Goal: Information Seeking & Learning: Learn about a topic

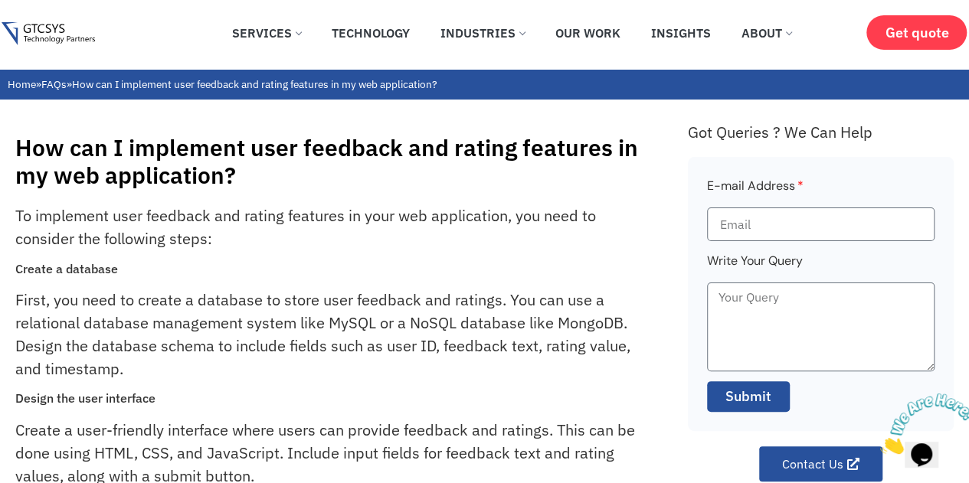
click at [204, 152] on h1 "How can I implement user feedback and rating features in my web application?" at bounding box center [343, 161] width 657 height 55
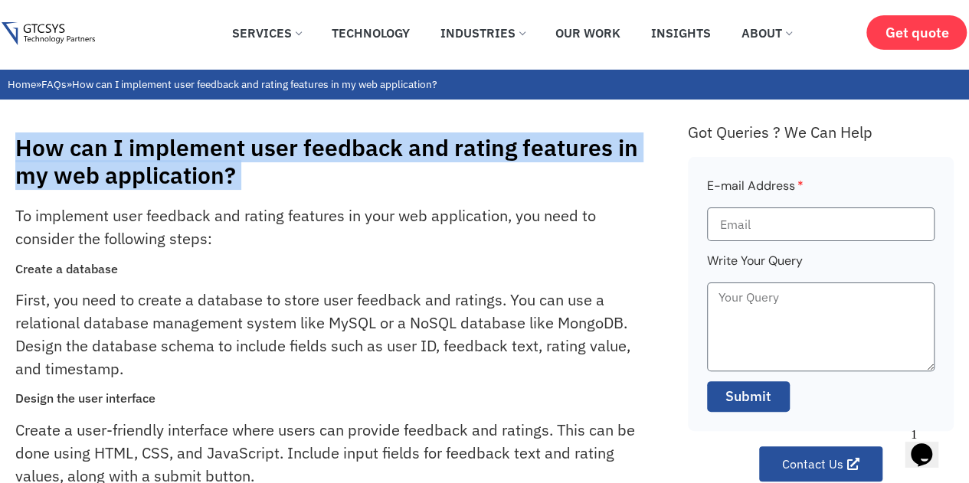
click at [204, 152] on h1 "How can I implement user feedback and rating features in my web application?" at bounding box center [343, 161] width 657 height 55
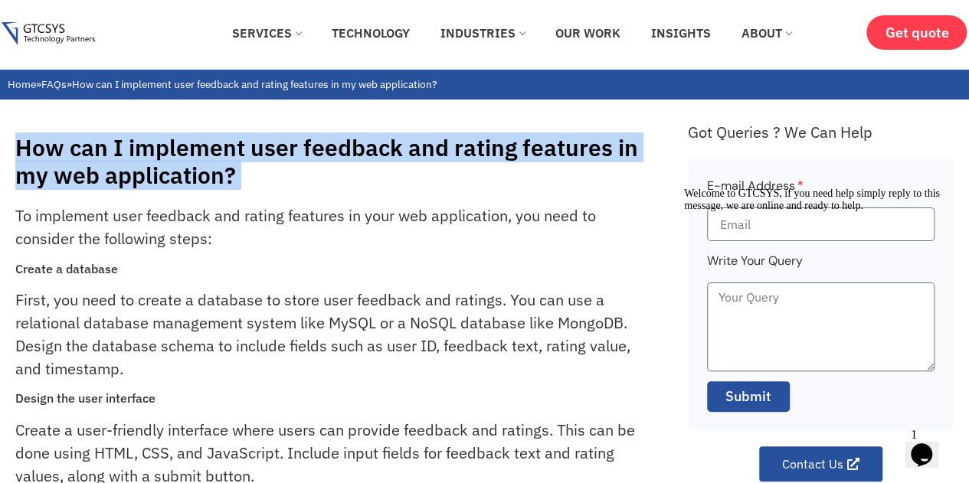
click at [204, 152] on h1 "How can I implement user feedback and rating features in my web application?" at bounding box center [343, 161] width 657 height 55
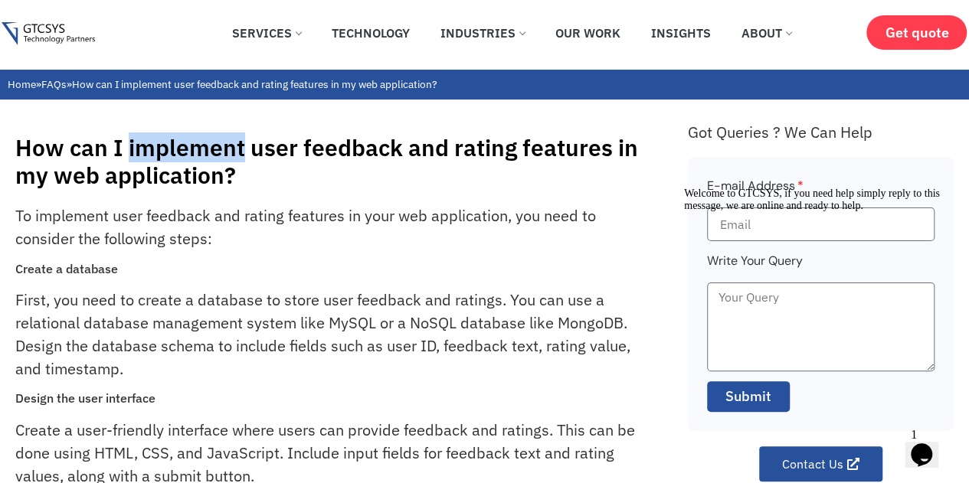
click at [204, 152] on h1 "How can I implement user feedback and rating features in my web application?" at bounding box center [343, 161] width 657 height 55
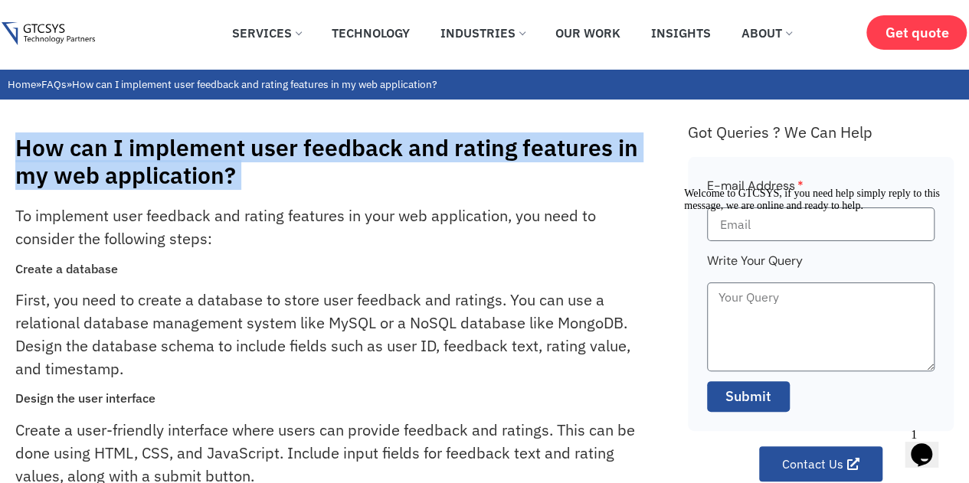
click at [204, 152] on h1 "How can I implement user feedback and rating features in my web application?" at bounding box center [343, 161] width 657 height 55
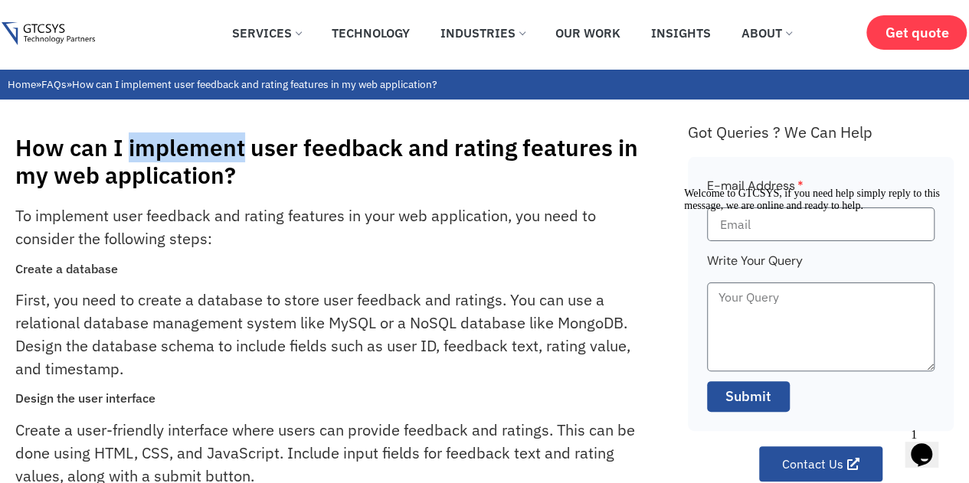
click at [204, 152] on h1 "How can I implement user feedback and rating features in my web application?" at bounding box center [343, 161] width 657 height 55
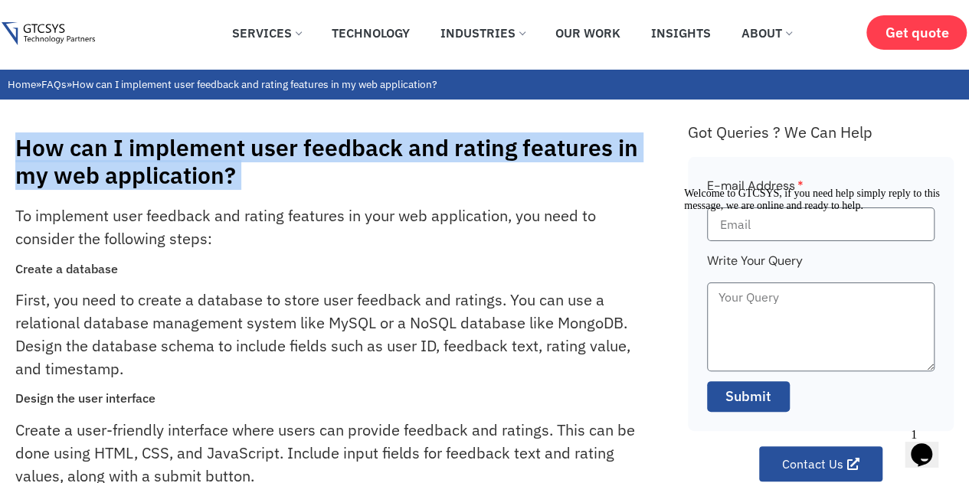
click at [204, 152] on h1 "How can I implement user feedback and rating features in my web application?" at bounding box center [343, 161] width 657 height 55
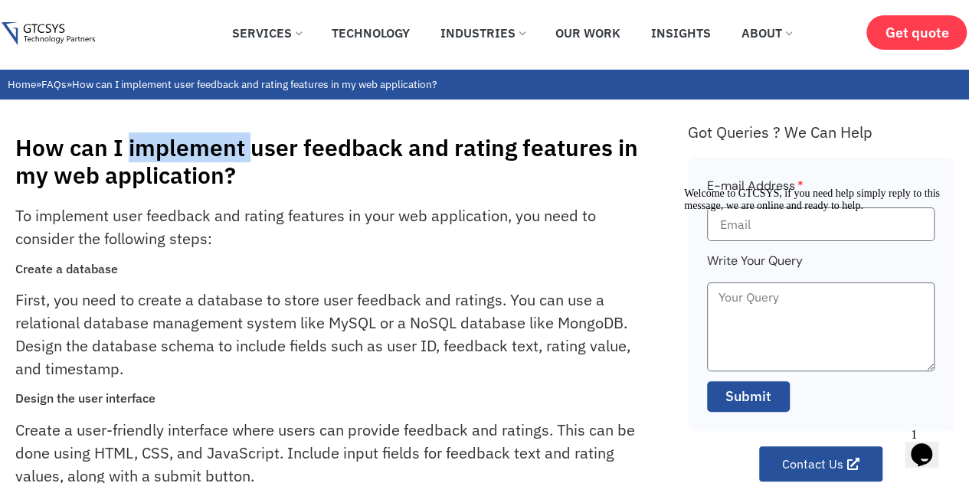
click at [204, 152] on h1 "How can I implement user feedback and rating features in my web application?" at bounding box center [343, 161] width 657 height 55
click at [280, 152] on h1 "How can I implement user feedback and rating features in my web application?" at bounding box center [343, 161] width 657 height 55
click at [341, 152] on h1 "How can I implement user feedback and rating features in my web application?" at bounding box center [343, 161] width 657 height 55
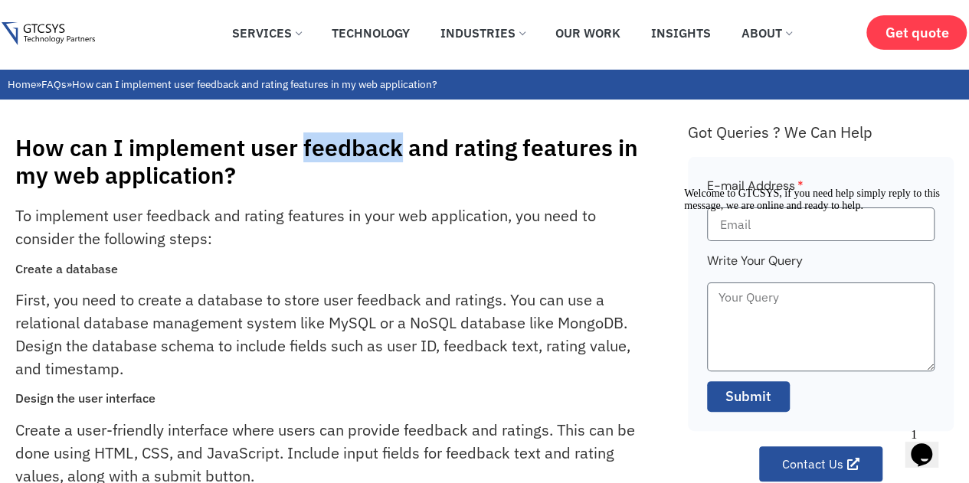
click at [341, 152] on h1 "How can I implement user feedback and rating features in my web application?" at bounding box center [343, 161] width 657 height 55
click at [464, 155] on h1 "How can I implement user feedback and rating features in my web application?" at bounding box center [343, 161] width 657 height 55
click at [598, 145] on h1 "How can I implement user feedback and rating features in my web application?" at bounding box center [343, 161] width 657 height 55
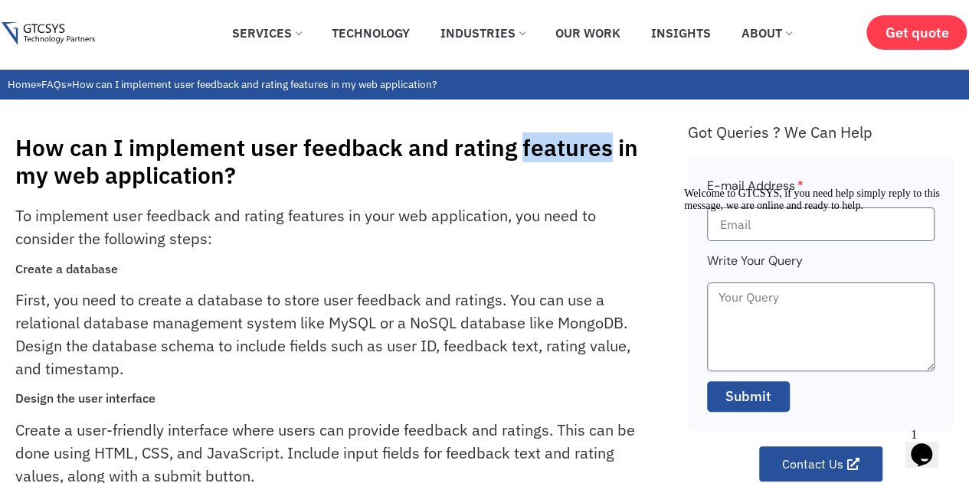
click at [598, 145] on h1 "How can I implement user feedback and rating features in my web application?" at bounding box center [343, 161] width 657 height 55
click at [120, 147] on h1 "How can I implement user feedback and rating features in my web application?" at bounding box center [343, 161] width 657 height 55
click at [192, 137] on h1 "How can I implement user feedback and rating features in my web application?" at bounding box center [343, 161] width 657 height 55
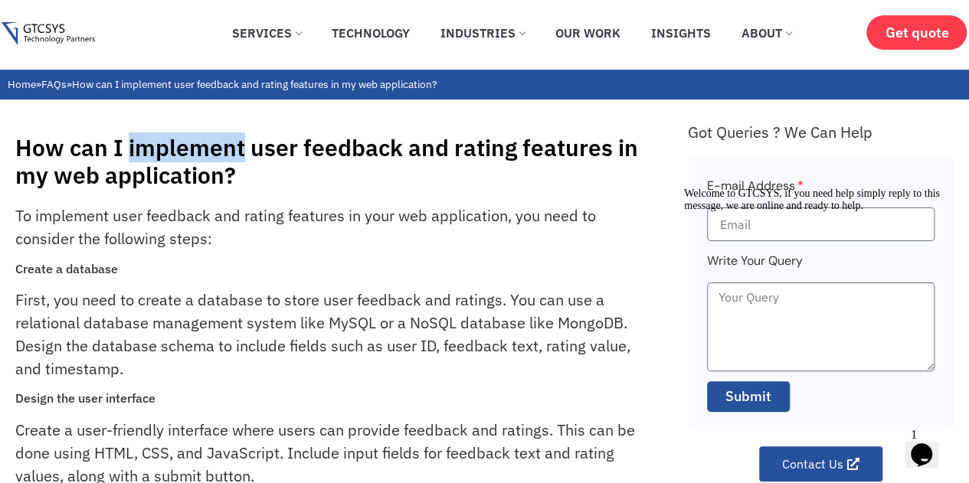
click at [192, 137] on h1 "How can I implement user feedback and rating features in my web application?" at bounding box center [343, 161] width 657 height 55
click at [307, 153] on h1 "How can I implement user feedback and rating features in my web application?" at bounding box center [343, 161] width 657 height 55
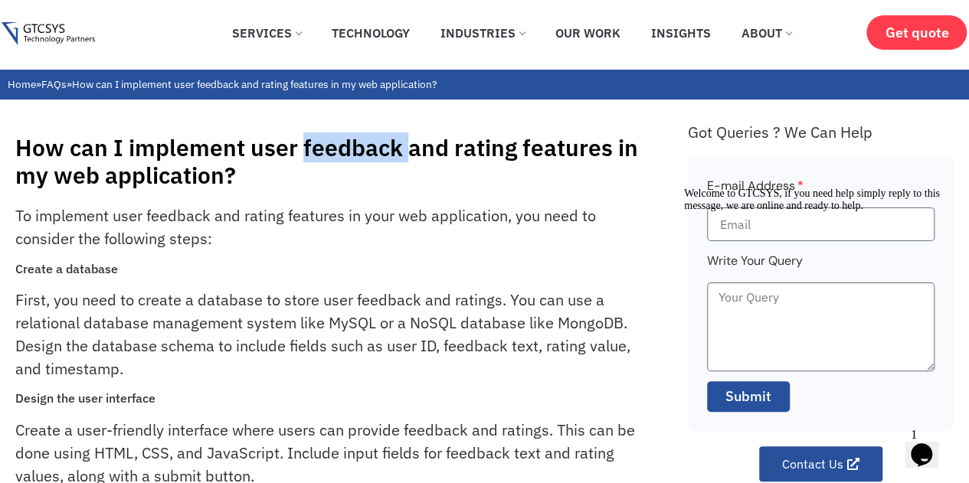
click at [307, 153] on h1 "How can I implement user feedback and rating features in my web application?" at bounding box center [343, 161] width 657 height 55
click at [293, 160] on h1 "How can I implement user feedback and rating features in my web application?" at bounding box center [343, 161] width 657 height 55
click at [284, 157] on h1 "How can I implement user feedback and rating features in my web application?" at bounding box center [343, 161] width 657 height 55
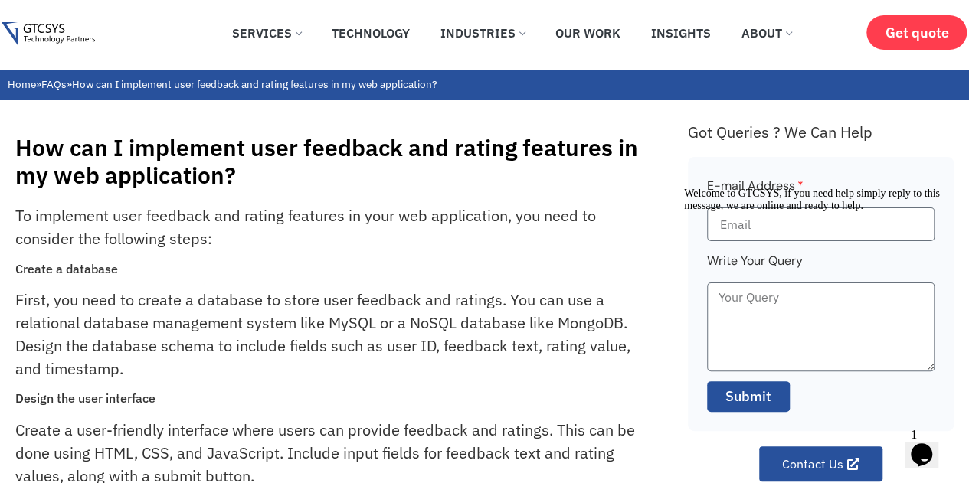
click at [345, 150] on h1 "How can I implement user feedback and rating features in my web application?" at bounding box center [343, 161] width 657 height 55
click at [463, 144] on h1 "How can I implement user feedback and rating features in my web application?" at bounding box center [343, 161] width 657 height 55
drag, startPoint x: 463, startPoint y: 144, endPoint x: 593, endPoint y: 133, distance: 129.9
click at [593, 133] on div "How can I implement user feedback and rating features in my web application?" at bounding box center [343, 157] width 657 height 63
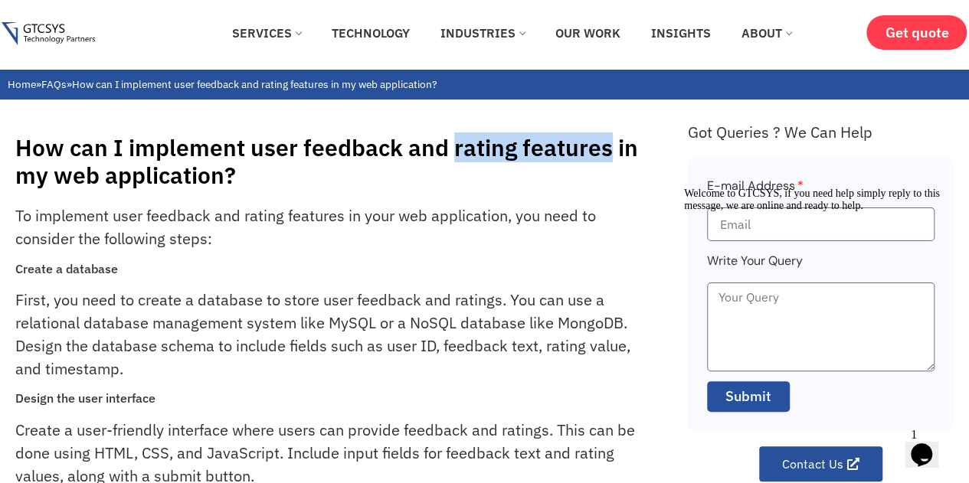
click at [574, 137] on h1 "How can I implement user feedback and rating features in my web application?" at bounding box center [343, 161] width 657 height 55
click at [572, 139] on h1 "How can I implement user feedback and rating features in my web application?" at bounding box center [343, 161] width 657 height 55
click at [509, 152] on h1 "How can I implement user feedback and rating features in my web application?" at bounding box center [343, 161] width 657 height 55
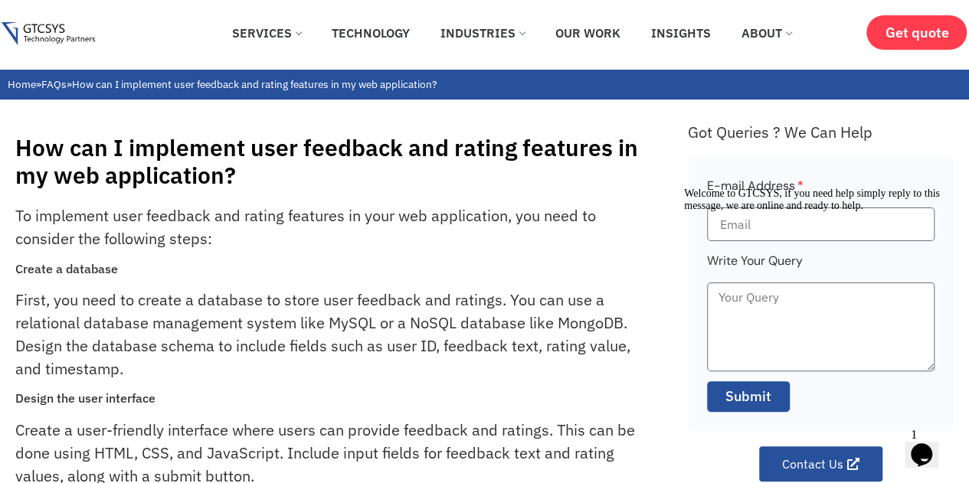
click at [466, 151] on h1 "How can I implement user feedback and rating features in my web application?" at bounding box center [343, 161] width 657 height 55
click at [401, 143] on h1 "How can I implement user feedback and rating features in my web application?" at bounding box center [343, 161] width 657 height 55
click at [345, 137] on h1 "How can I implement user feedback and rating features in my web application?" at bounding box center [343, 161] width 657 height 55
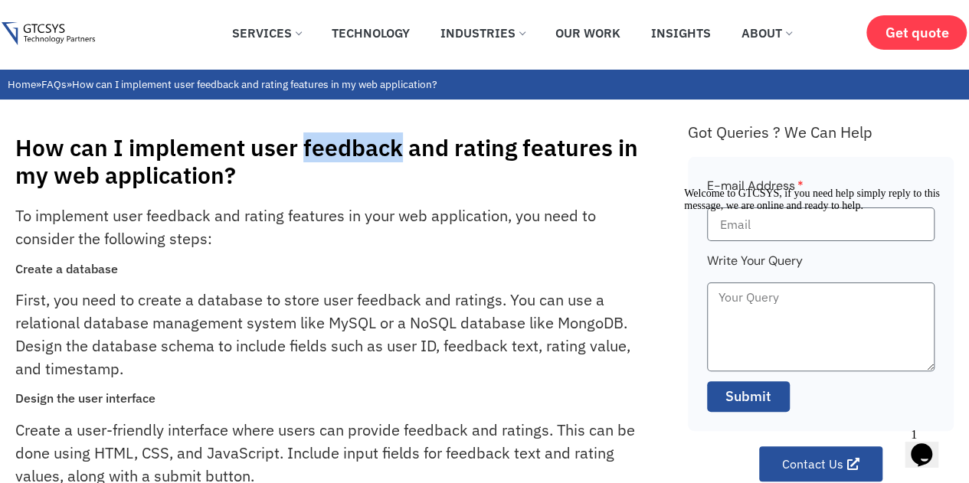
click at [345, 137] on h1 "How can I implement user feedback and rating features in my web application?" at bounding box center [343, 161] width 657 height 55
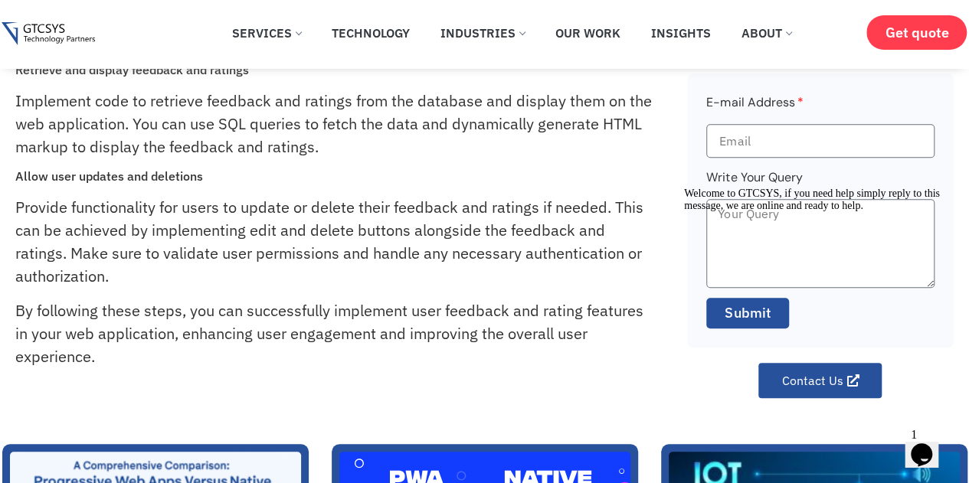
scroll to position [476, 0]
